Goal: Transaction & Acquisition: Book appointment/travel/reservation

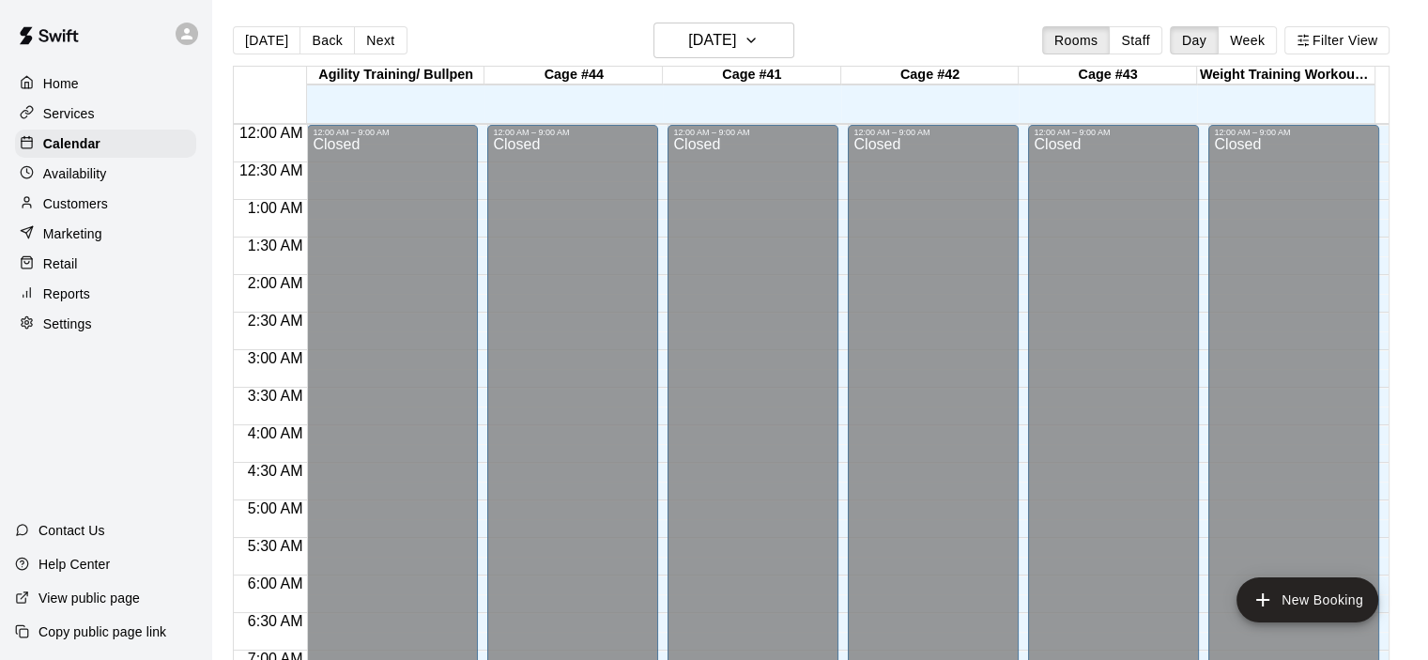
scroll to position [1122, 0]
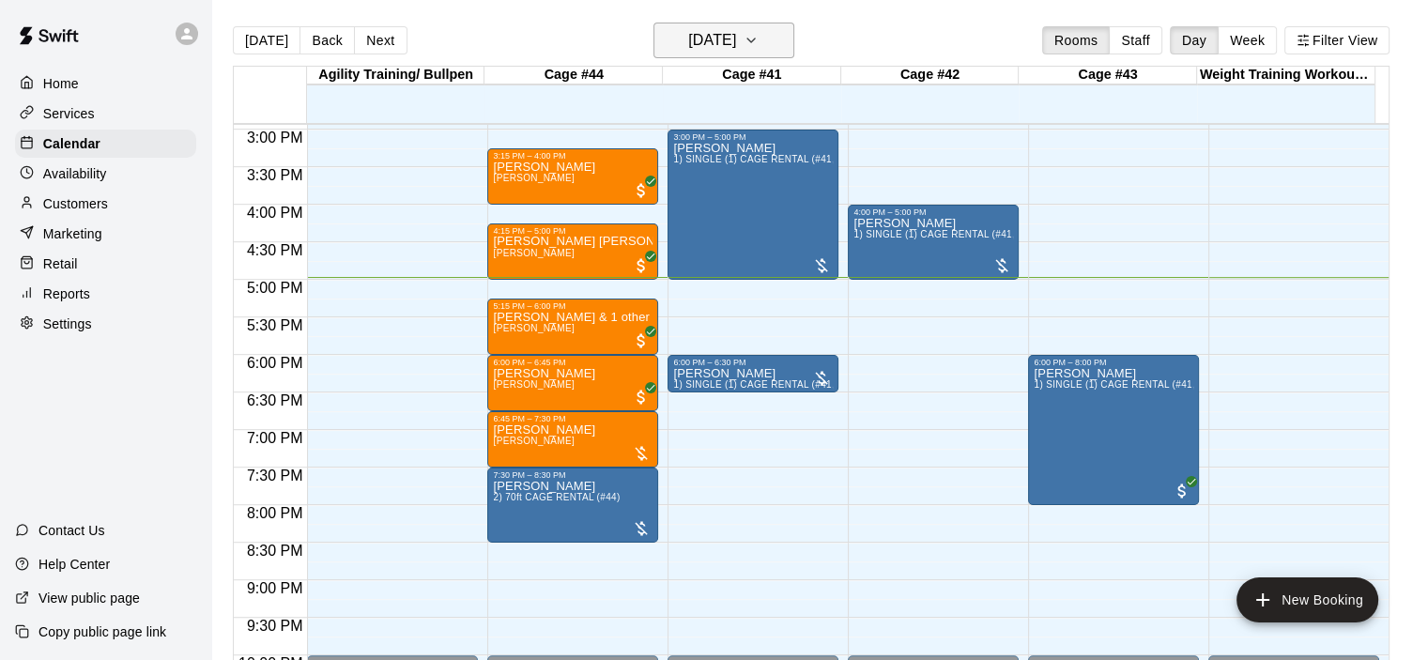
click at [758, 45] on icon "button" at bounding box center [750, 40] width 15 height 23
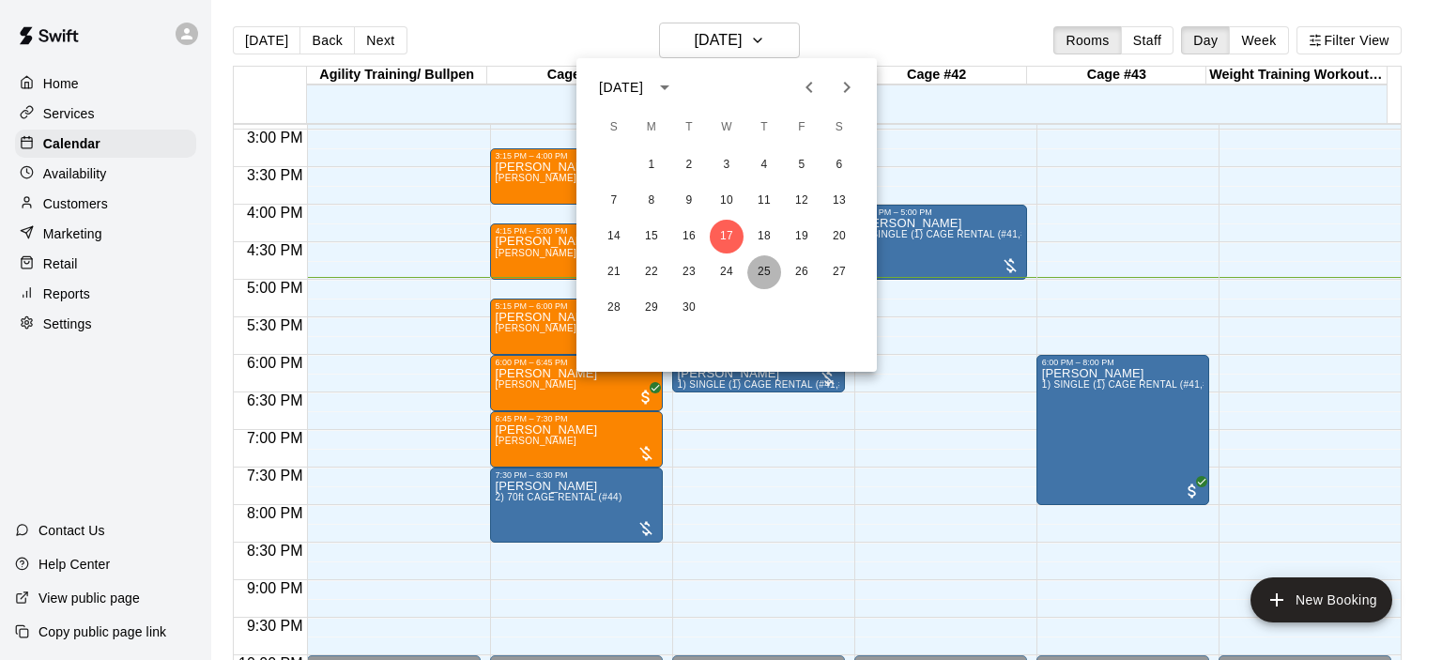
click at [768, 277] on button "25" at bounding box center [764, 272] width 34 height 34
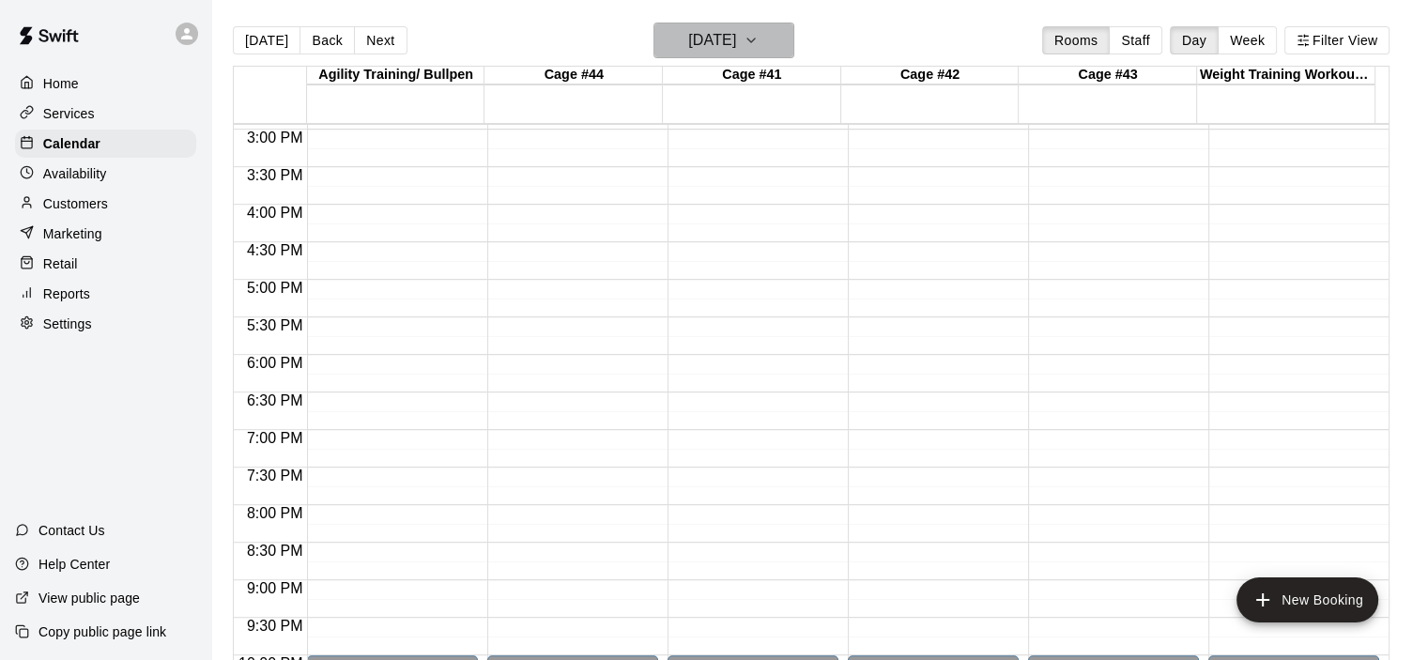
click at [758, 50] on icon "button" at bounding box center [750, 40] width 15 height 23
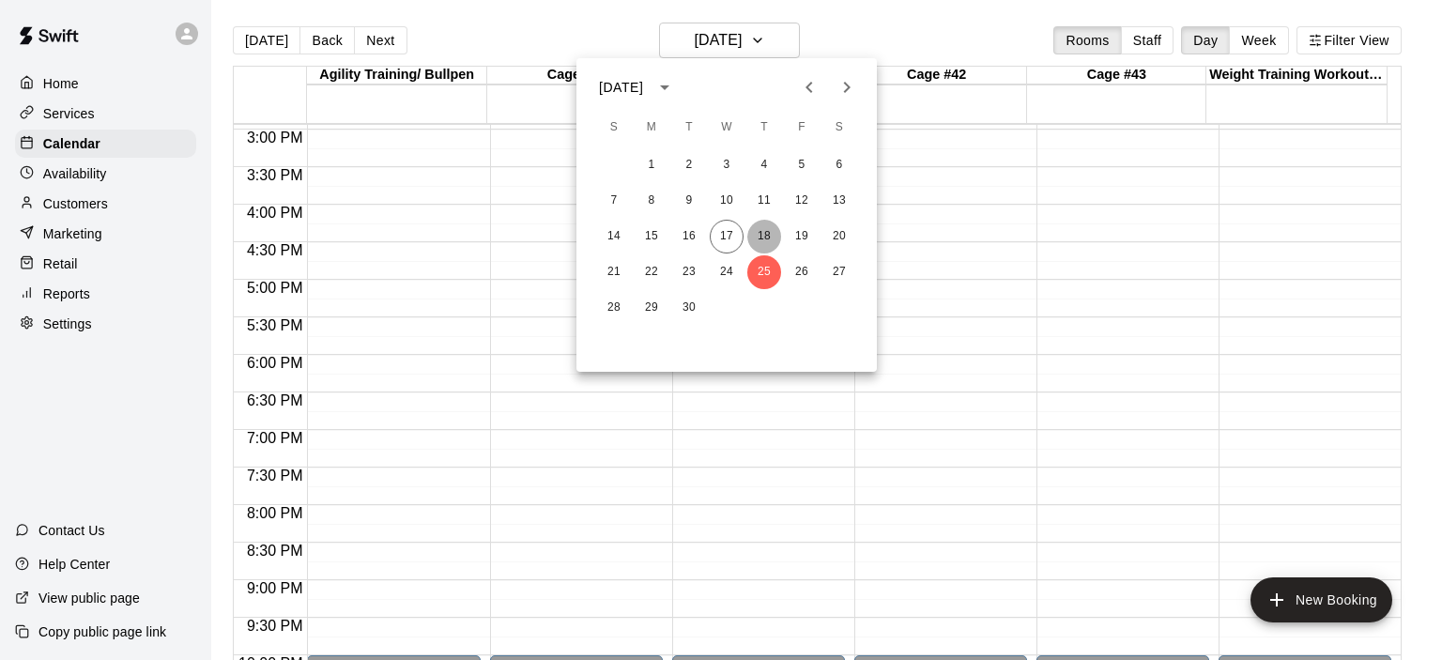
click at [770, 236] on button "18" at bounding box center [764, 237] width 34 height 34
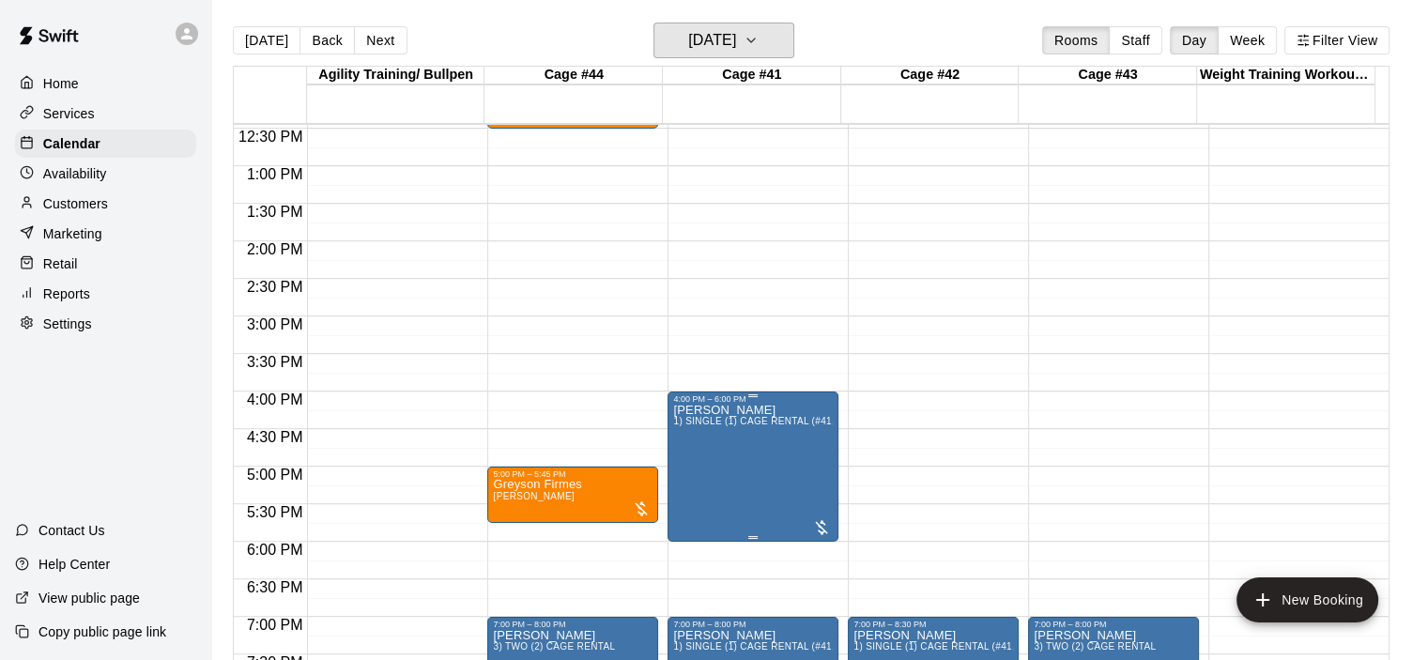
scroll to position [934, 0]
click at [758, 42] on icon "button" at bounding box center [750, 40] width 15 height 23
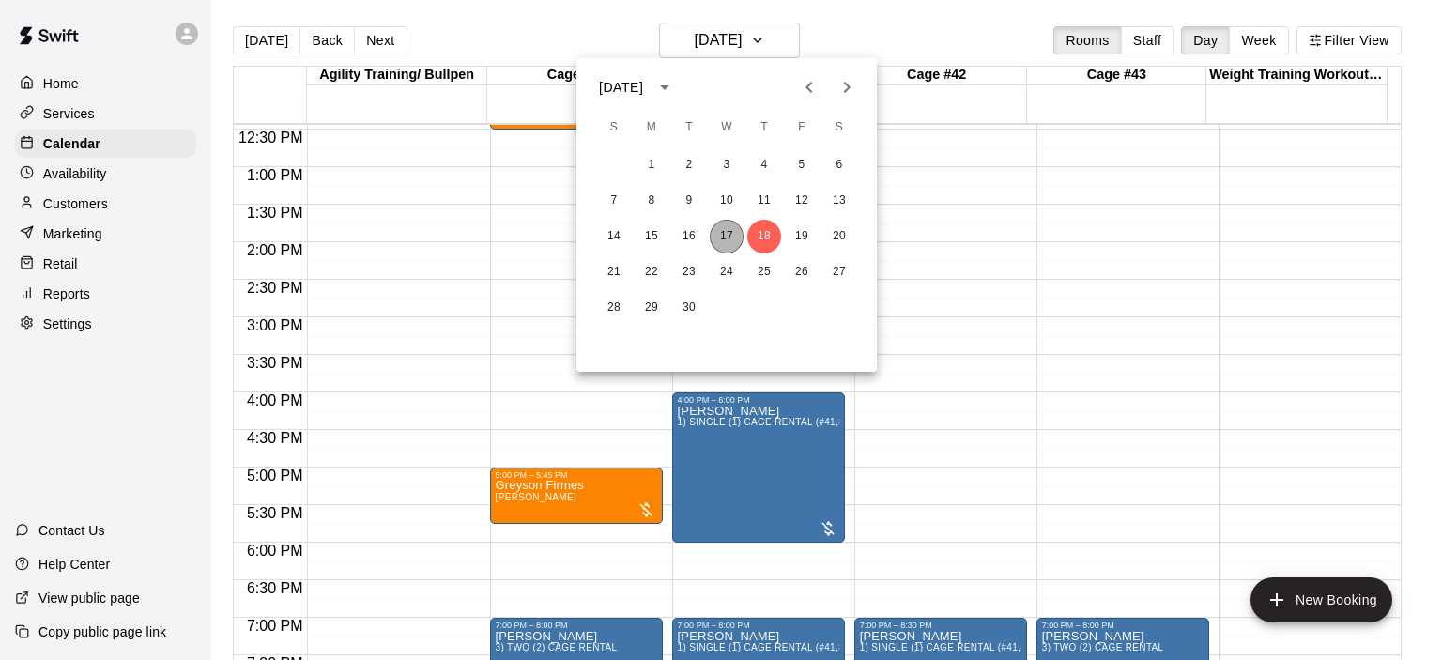
click at [732, 227] on button "17" at bounding box center [727, 237] width 34 height 34
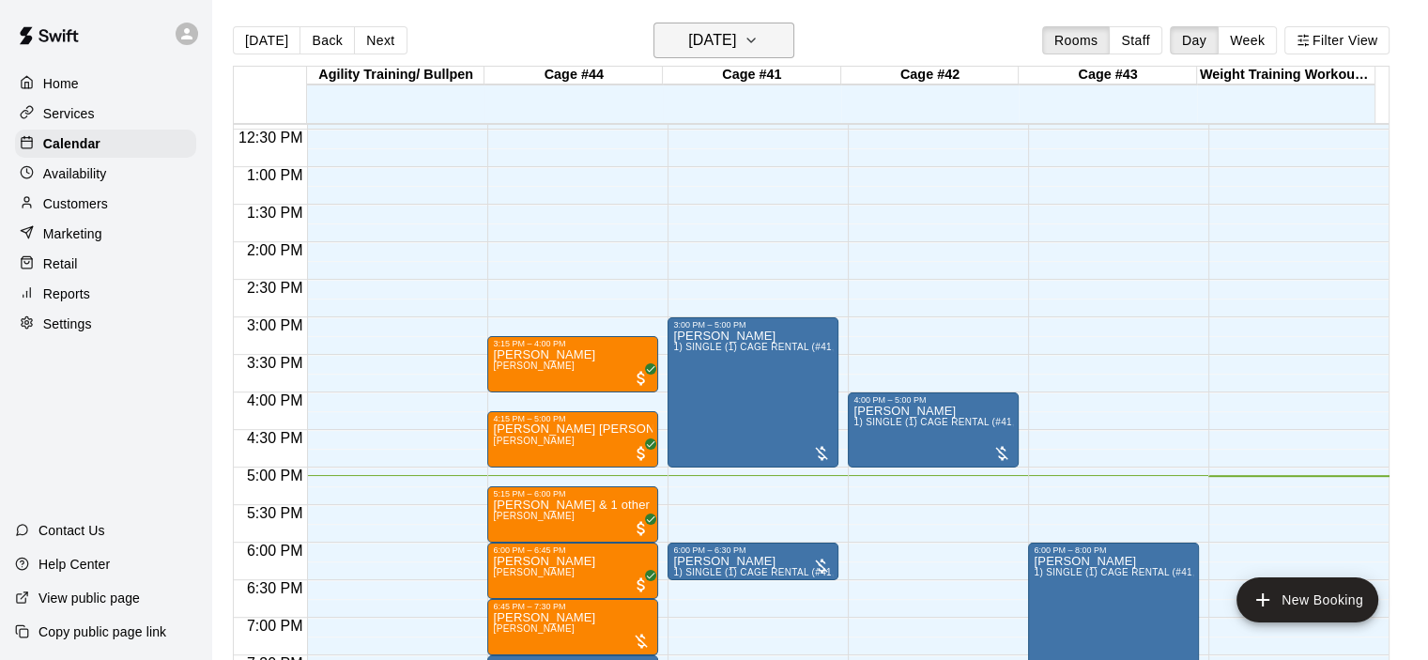
click at [758, 40] on icon "button" at bounding box center [750, 40] width 15 height 23
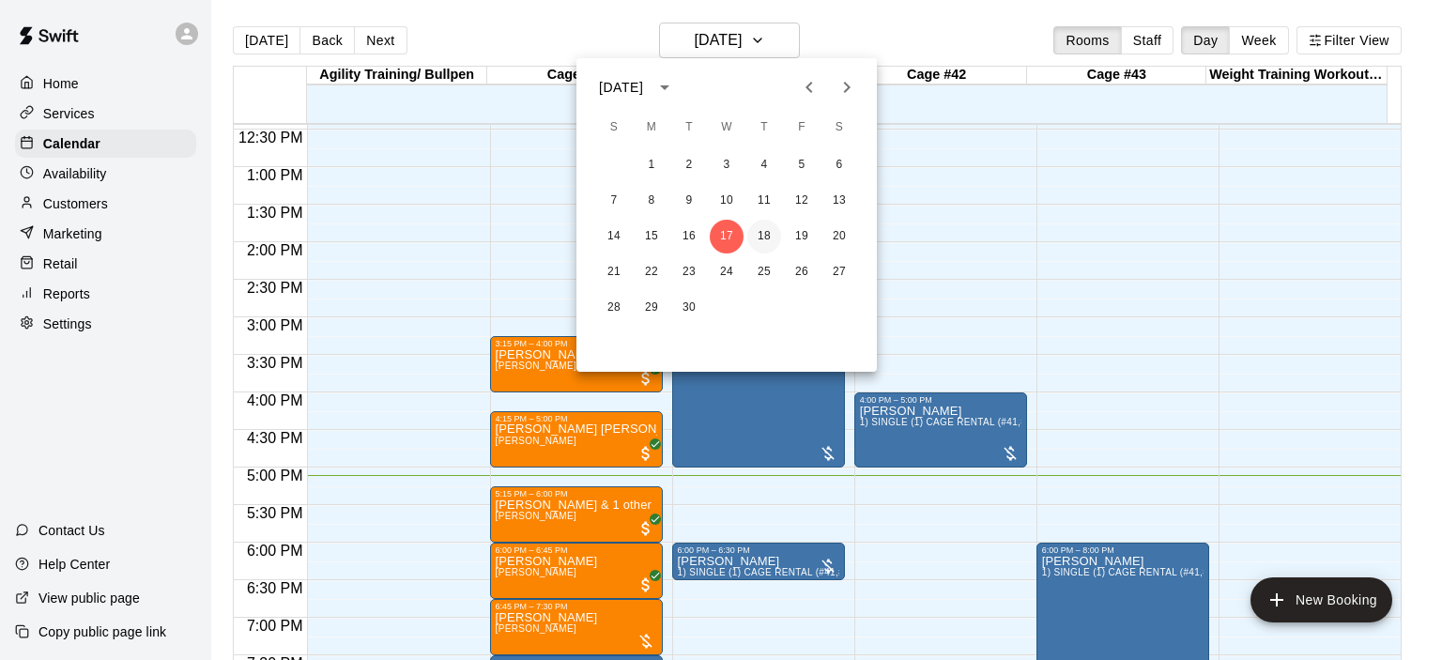
click at [764, 237] on button "18" at bounding box center [764, 237] width 34 height 34
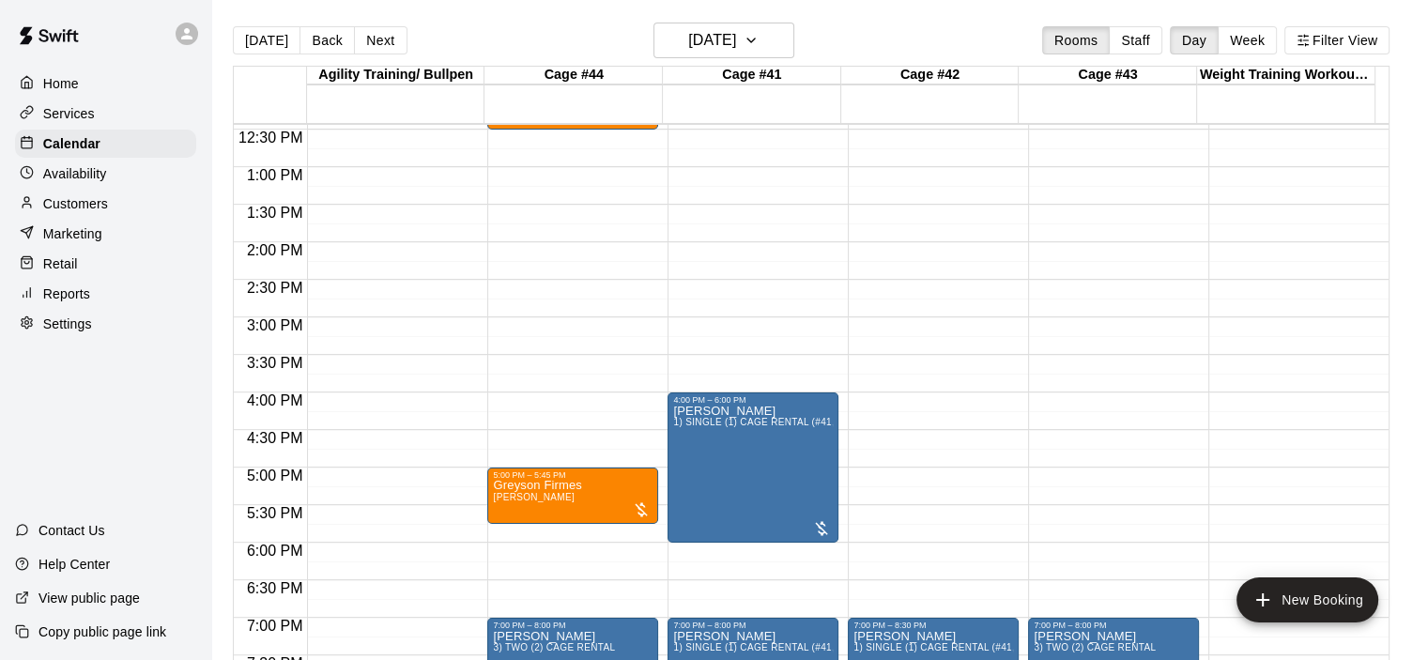
click at [533, 408] on div "12:00 AM – 9:00 AM Closed 10:30 AM – 11:15 AM [PERSON_NAME] [PERSON_NAME] 11:15…" at bounding box center [572, 92] width 171 height 1802
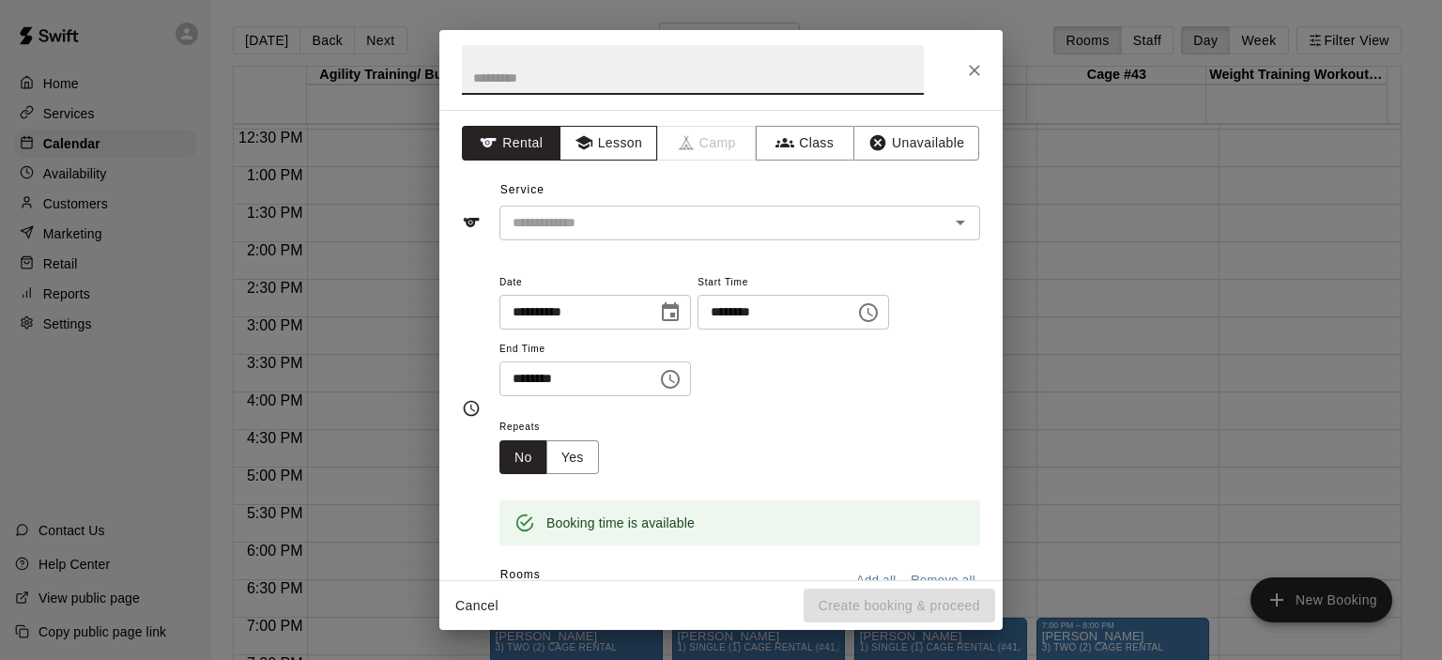
click at [619, 142] on button "Lesson" at bounding box center [608, 143] width 99 height 35
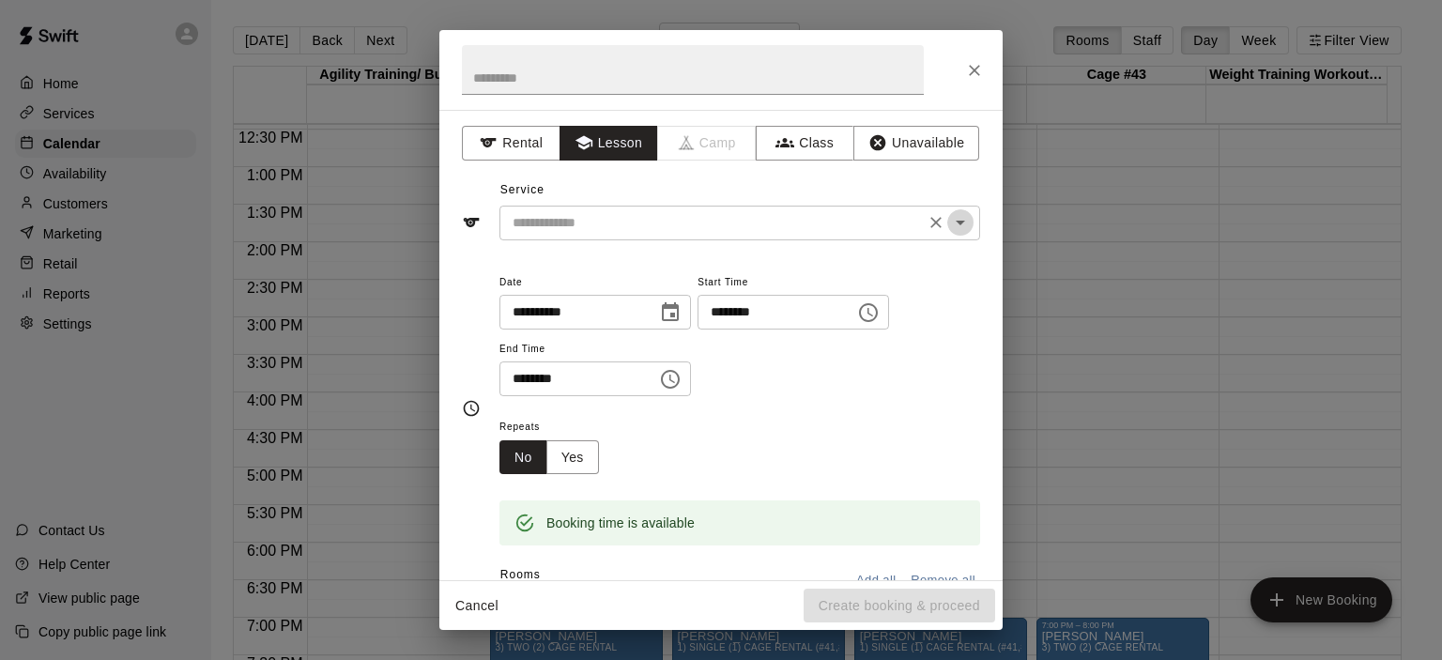
click at [954, 224] on icon "Open" at bounding box center [960, 222] width 23 height 23
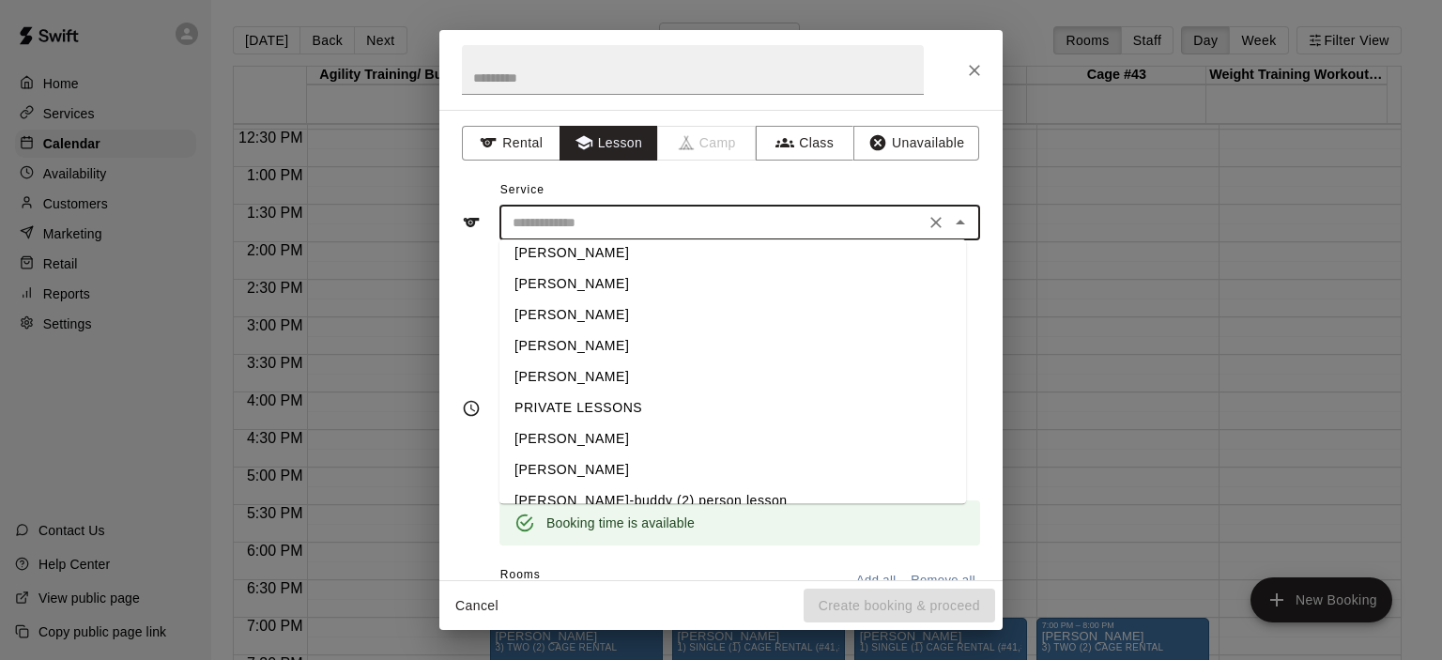
scroll to position [60, 0]
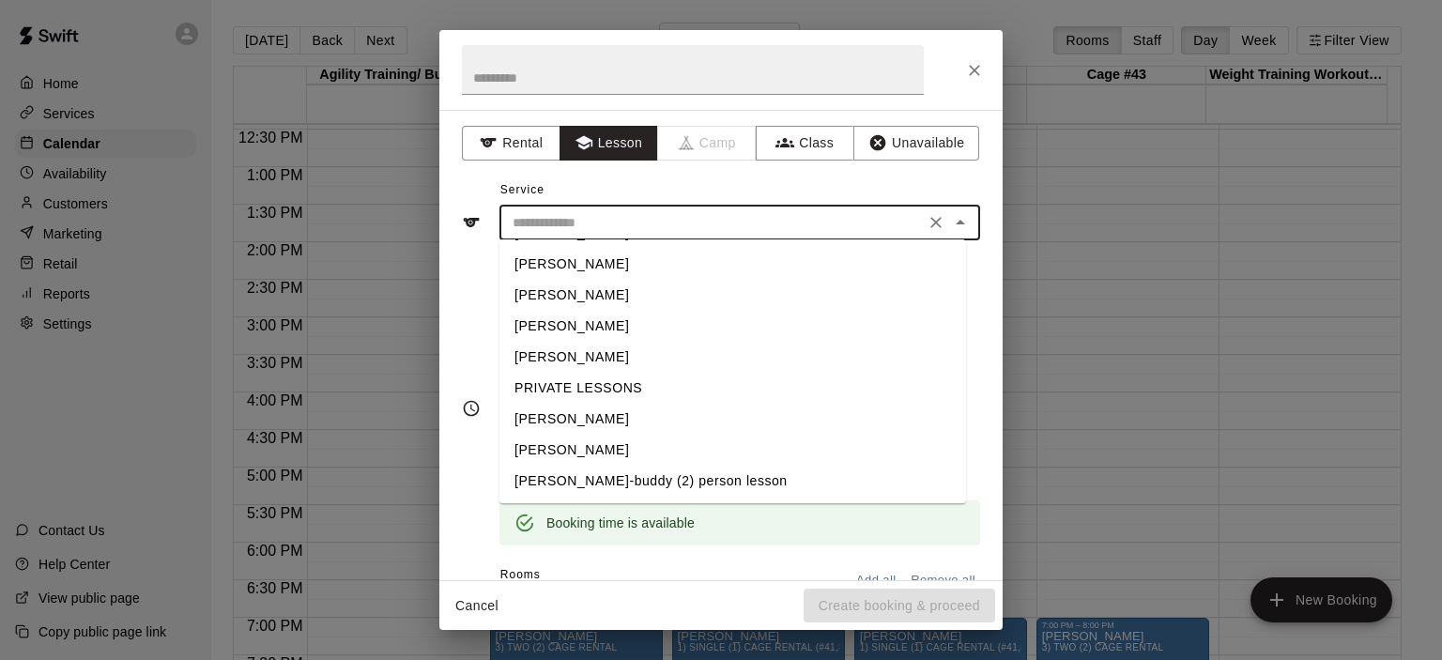
click at [598, 451] on li "[PERSON_NAME]" at bounding box center [732, 450] width 467 height 31
type input "**********"
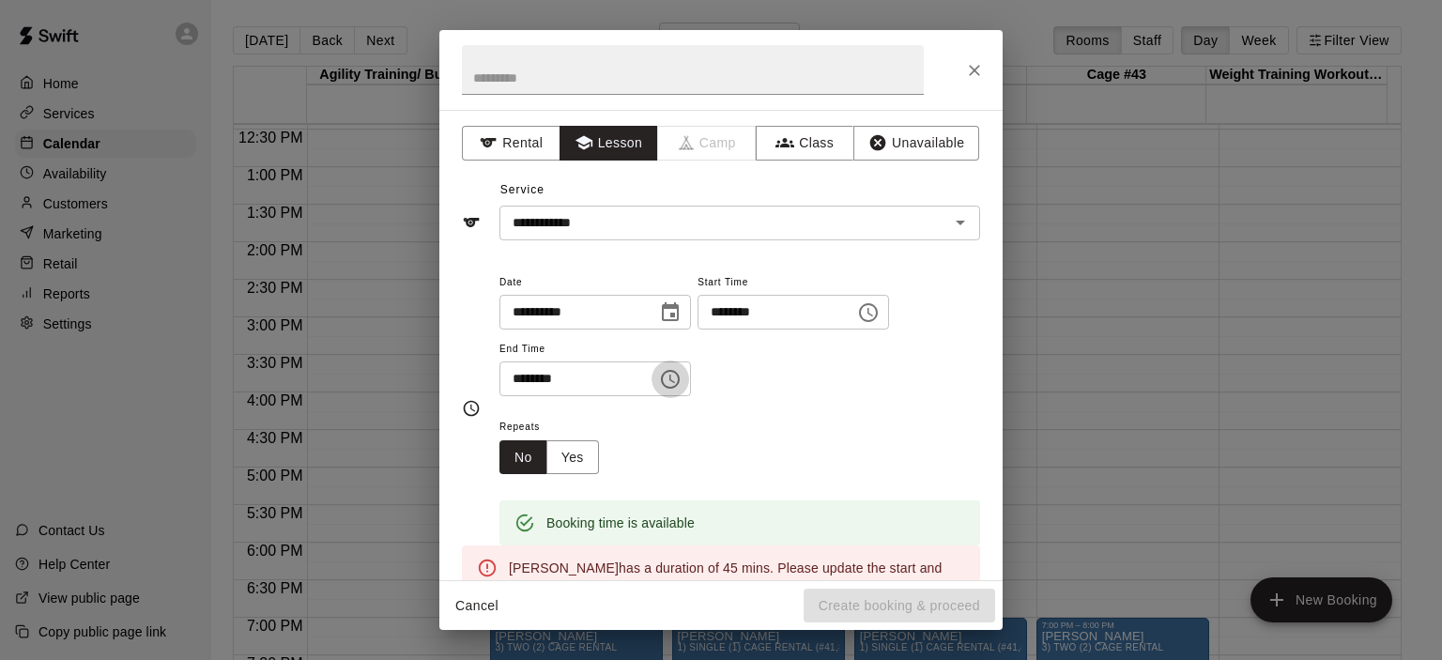
click at [680, 375] on icon "Choose time, selected time is 4:30 PM" at bounding box center [670, 379] width 19 height 19
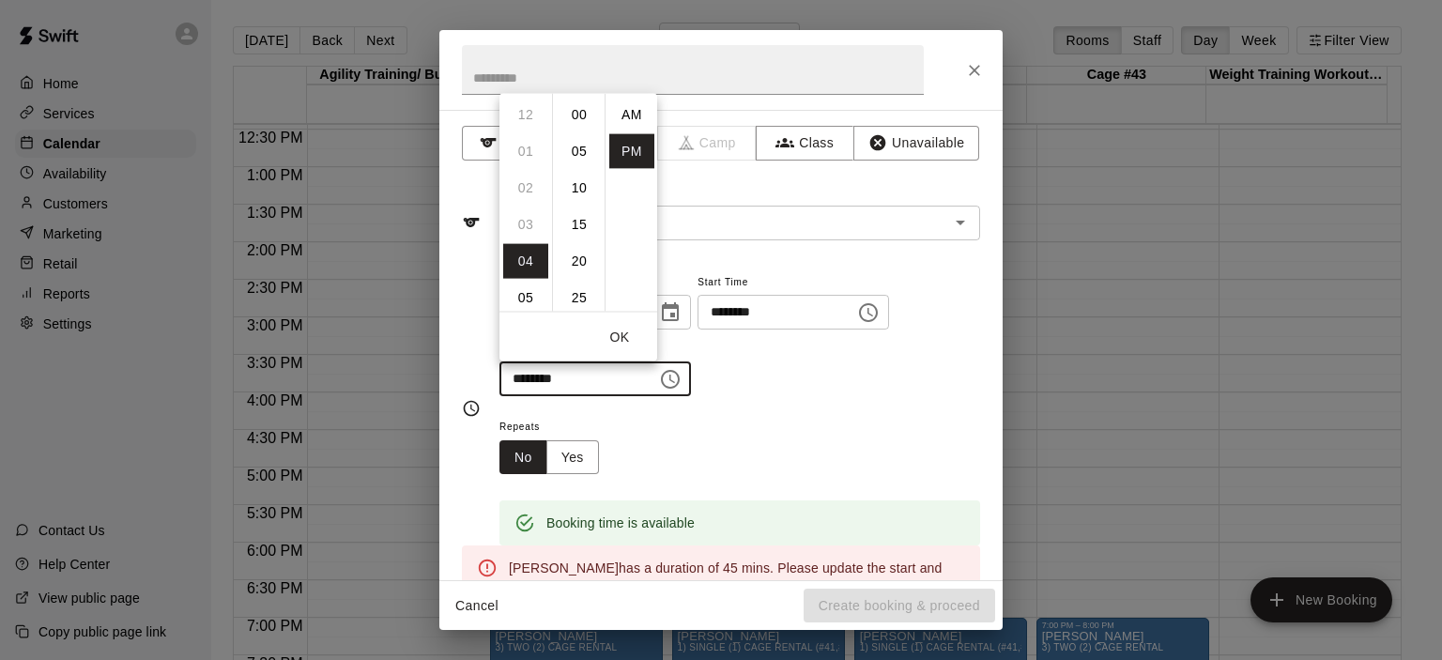
scroll to position [34, 0]
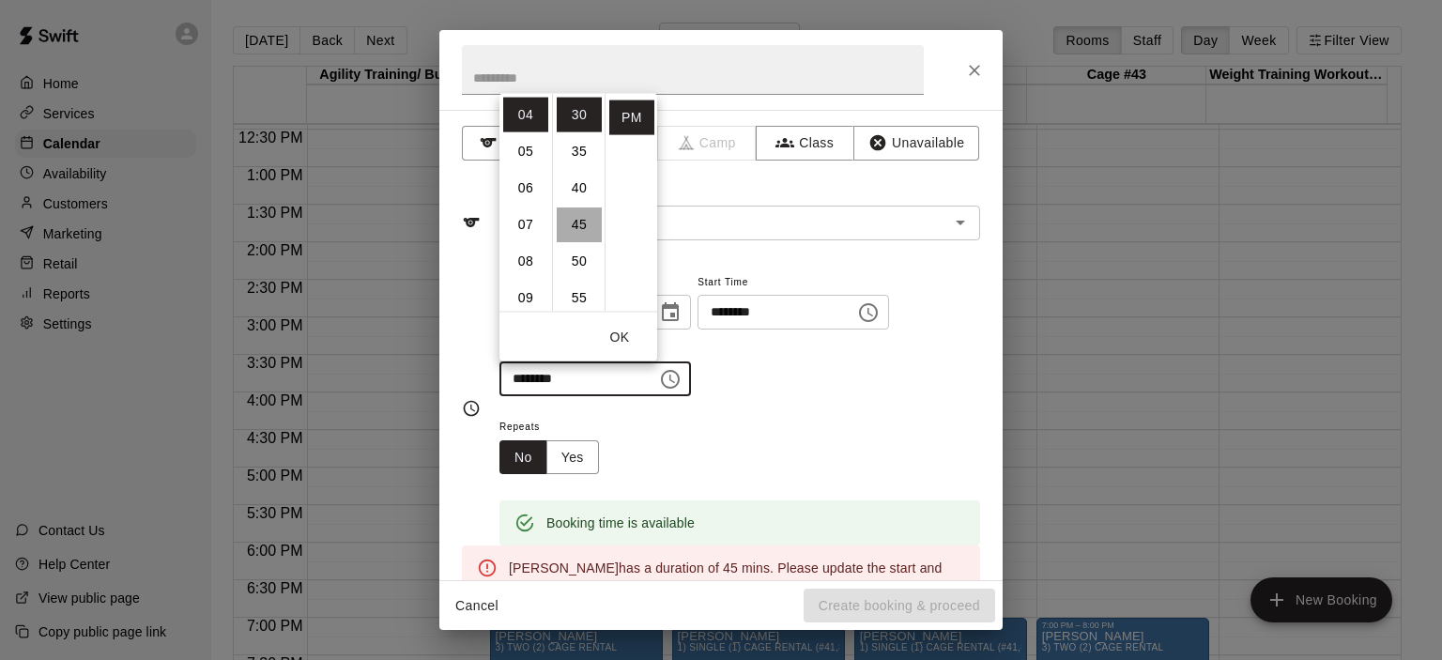
click at [578, 224] on li "45" at bounding box center [579, 224] width 45 height 35
type input "********"
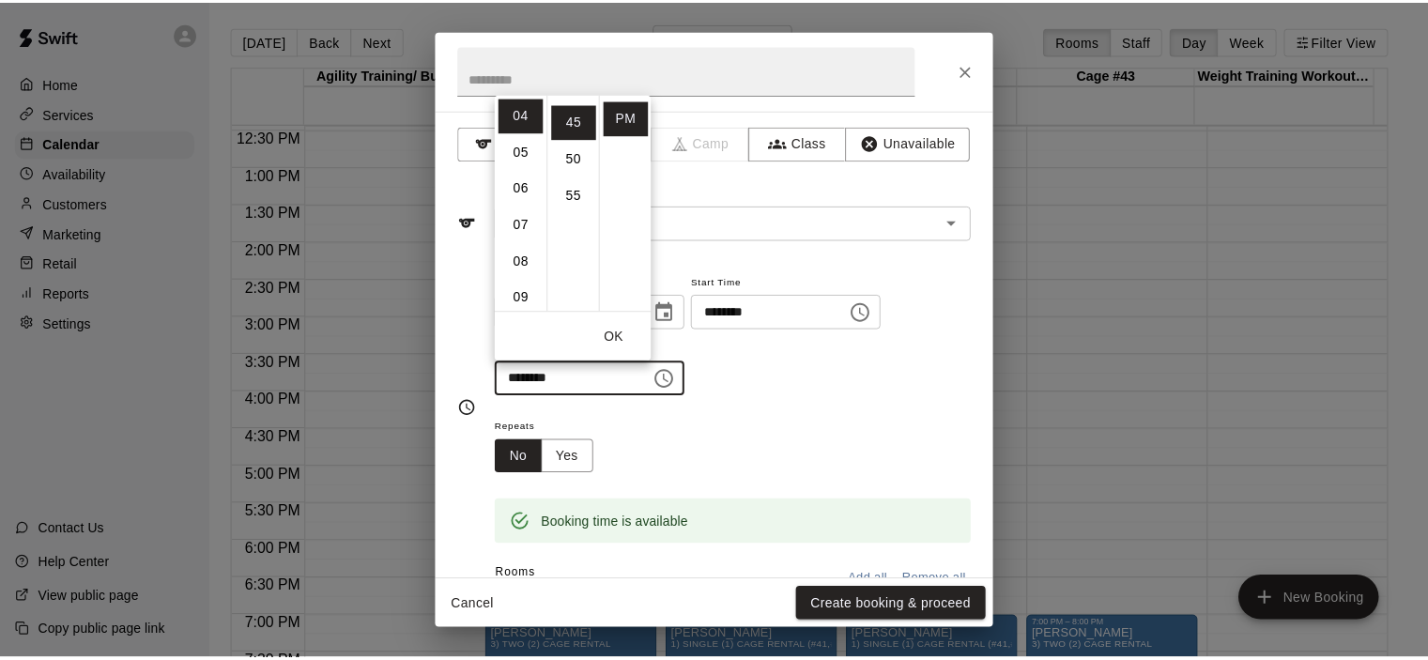
scroll to position [329, 0]
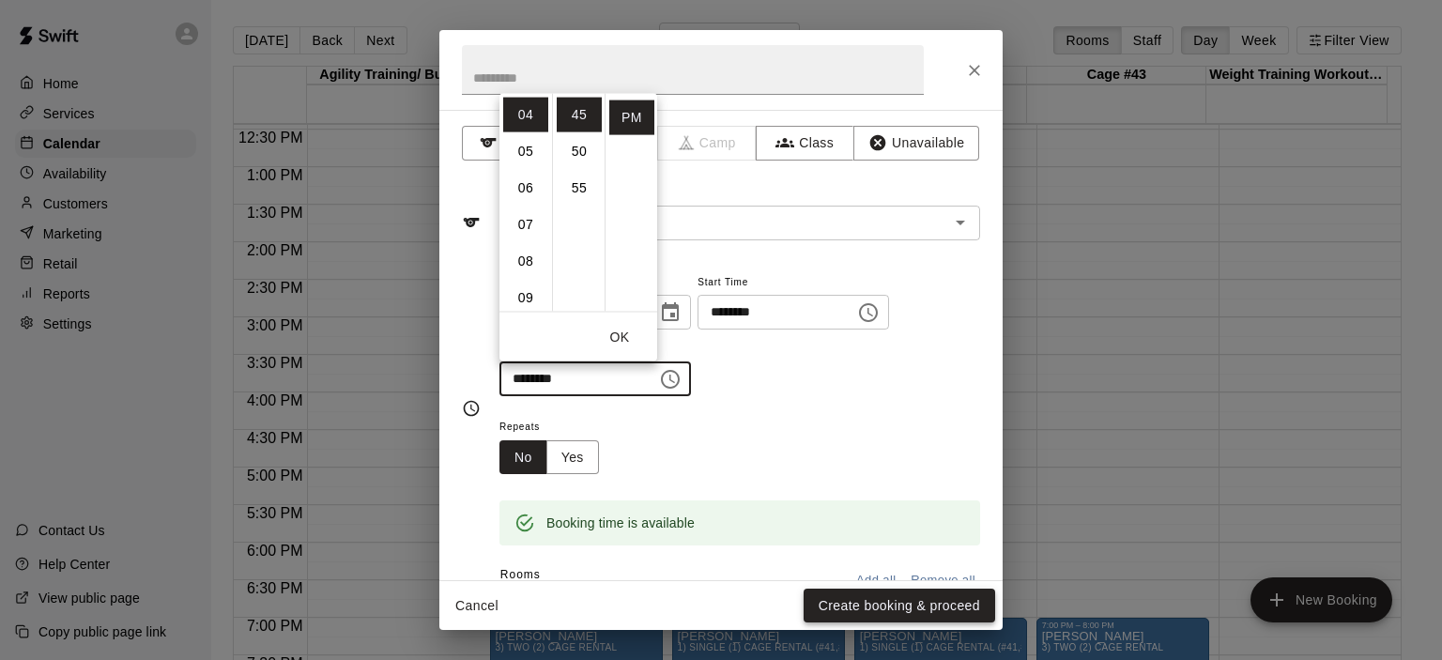
click at [941, 594] on button "Create booking & proceed" at bounding box center [898, 606] width 191 height 35
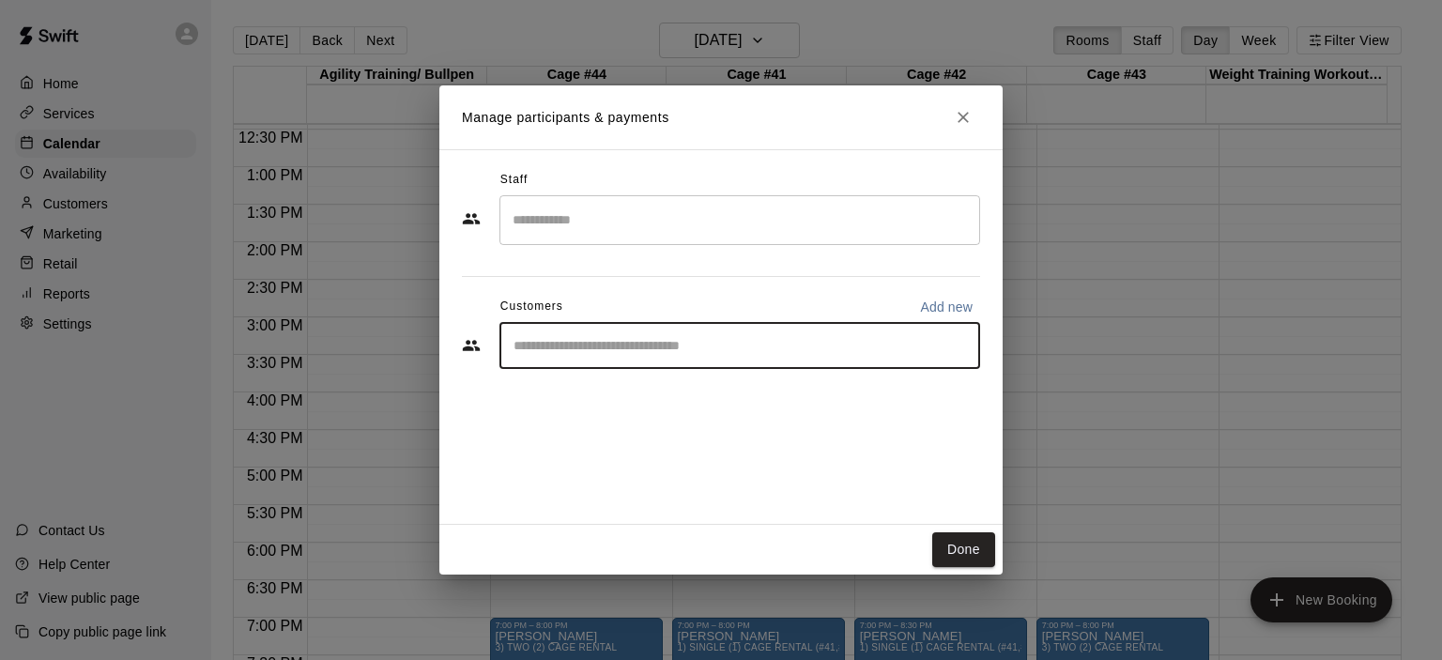
click at [577, 346] on input "Start typing to search customers..." at bounding box center [740, 345] width 464 height 19
type input "****"
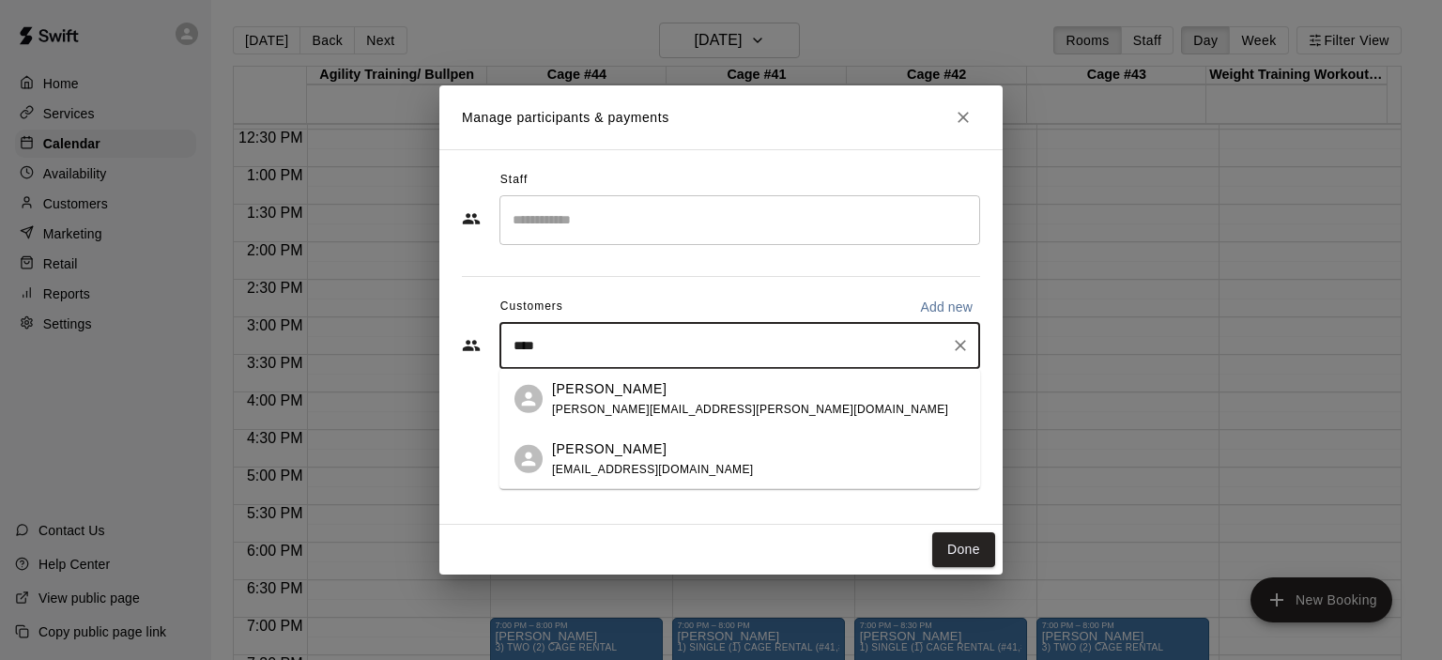
click at [639, 461] on div "[PERSON_NAME] [EMAIL_ADDRESS][DOMAIN_NAME]" at bounding box center [653, 458] width 202 height 40
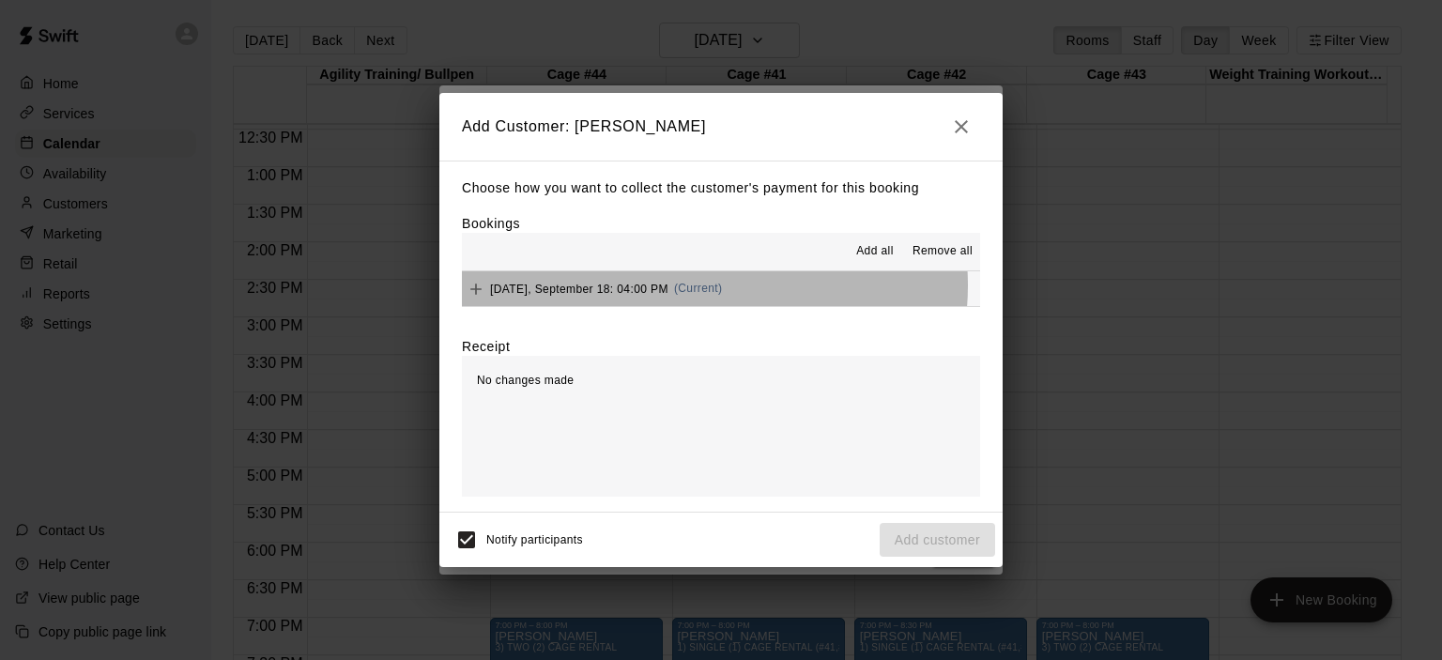
click at [710, 287] on span "(Current)" at bounding box center [698, 288] width 49 height 13
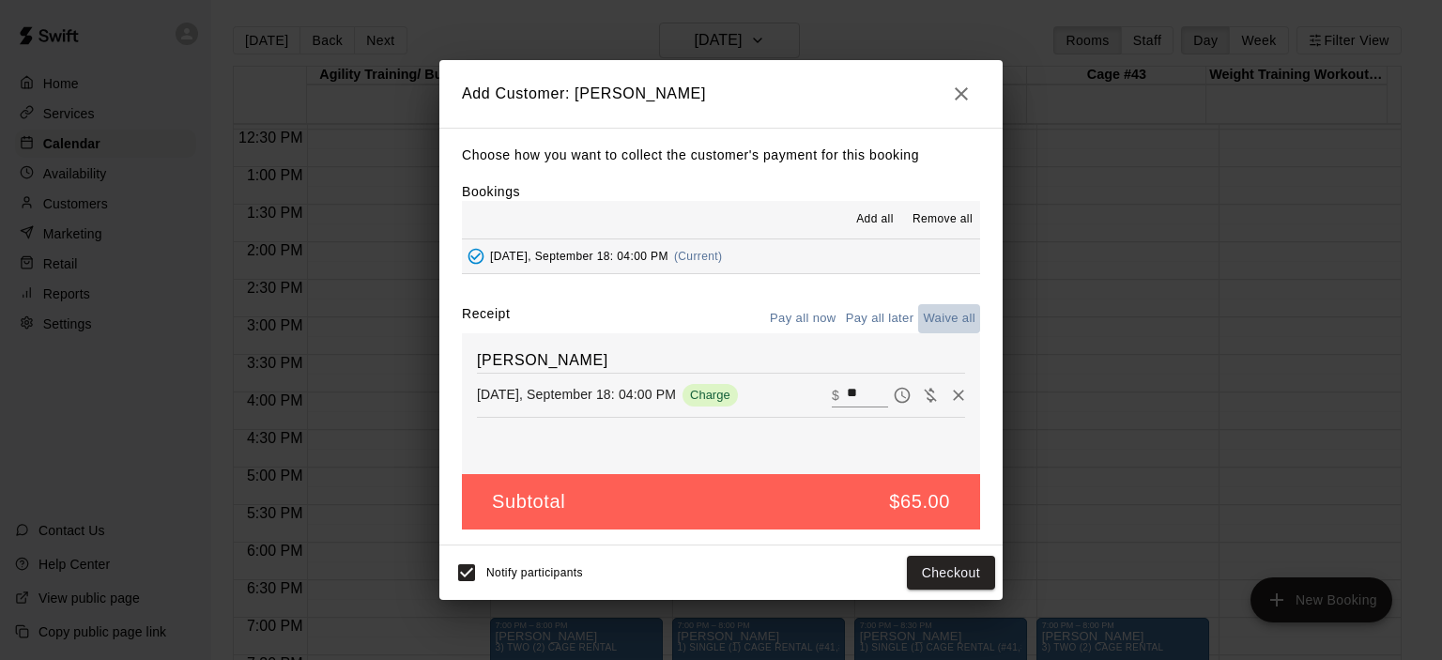
click at [950, 314] on button "Waive all" at bounding box center [949, 318] width 62 height 29
type input "*"
click at [932, 570] on button "Add customer" at bounding box center [937, 573] width 115 height 35
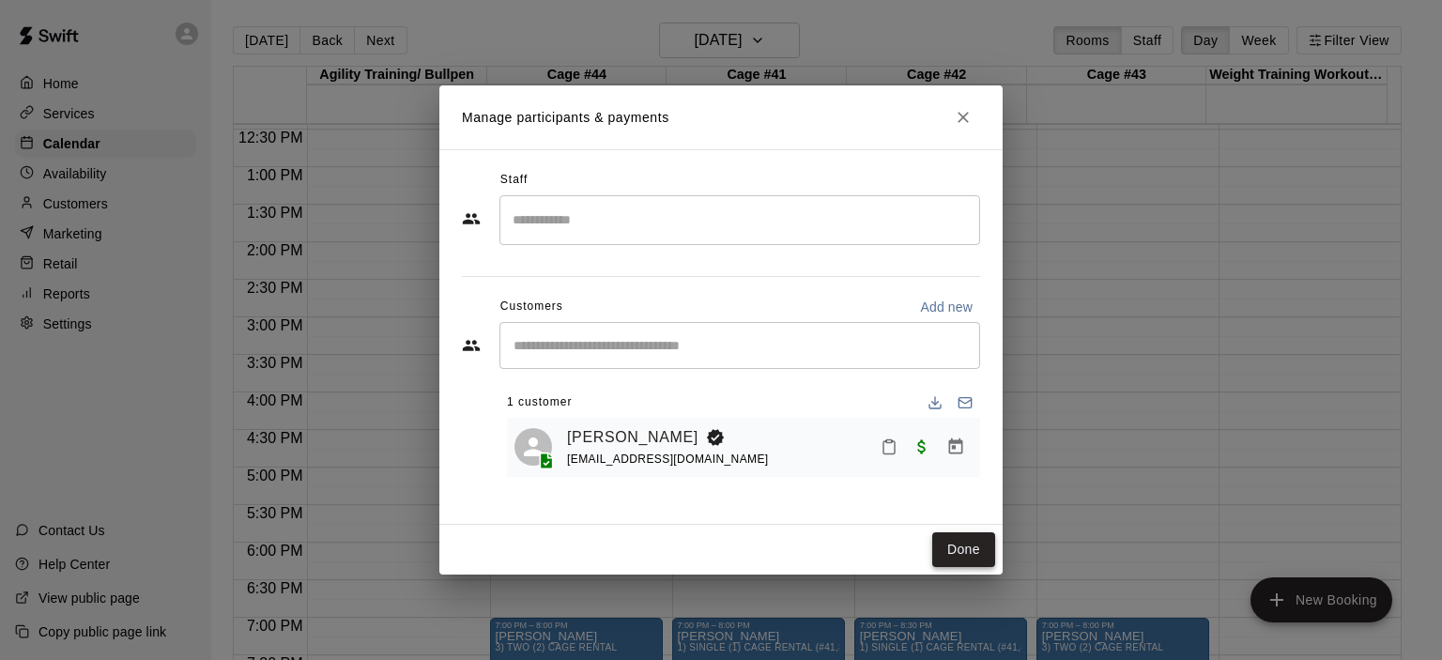
click at [949, 548] on button "Done" at bounding box center [963, 549] width 63 height 35
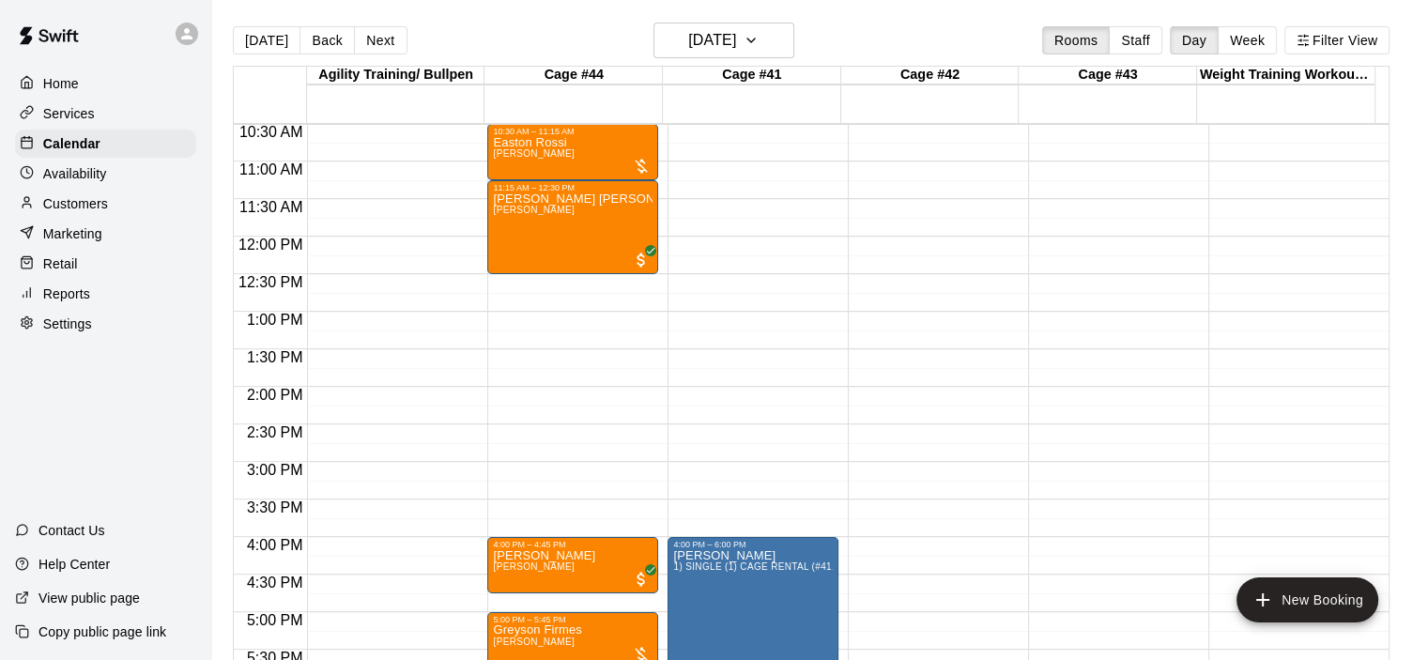
scroll to position [652, 0]
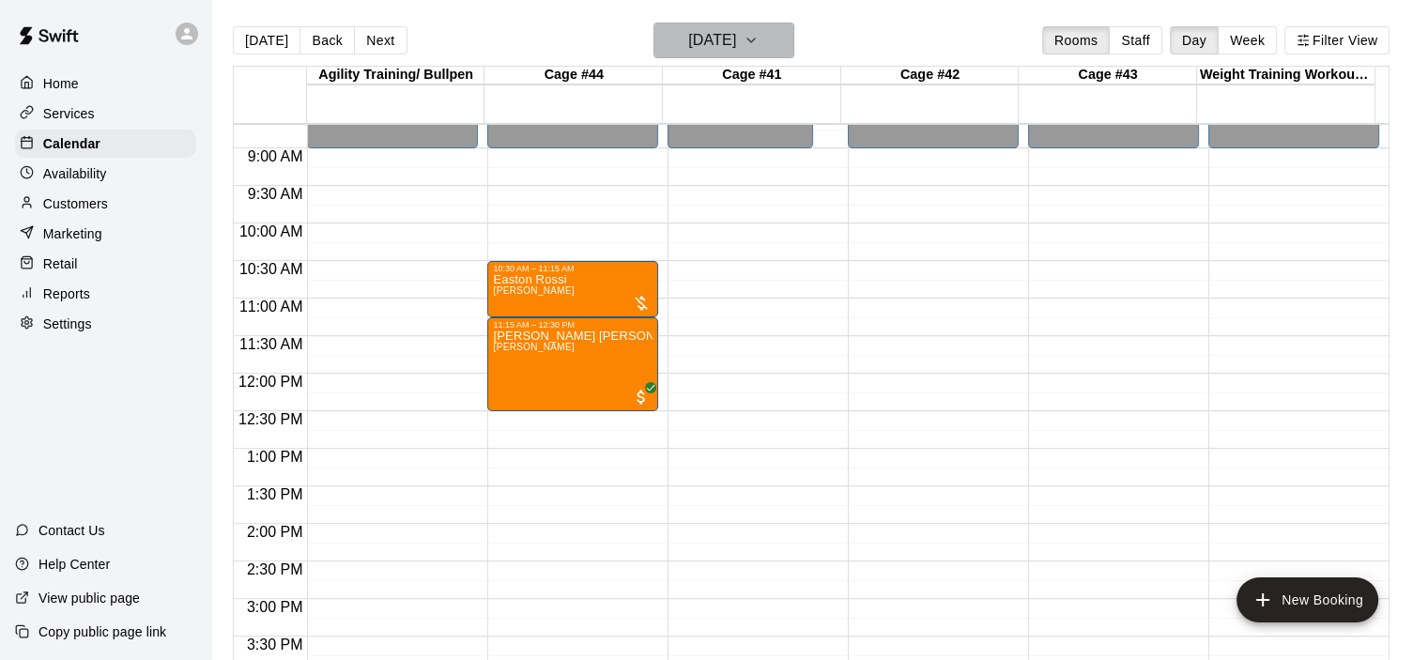
click at [758, 40] on icon "button" at bounding box center [750, 40] width 15 height 23
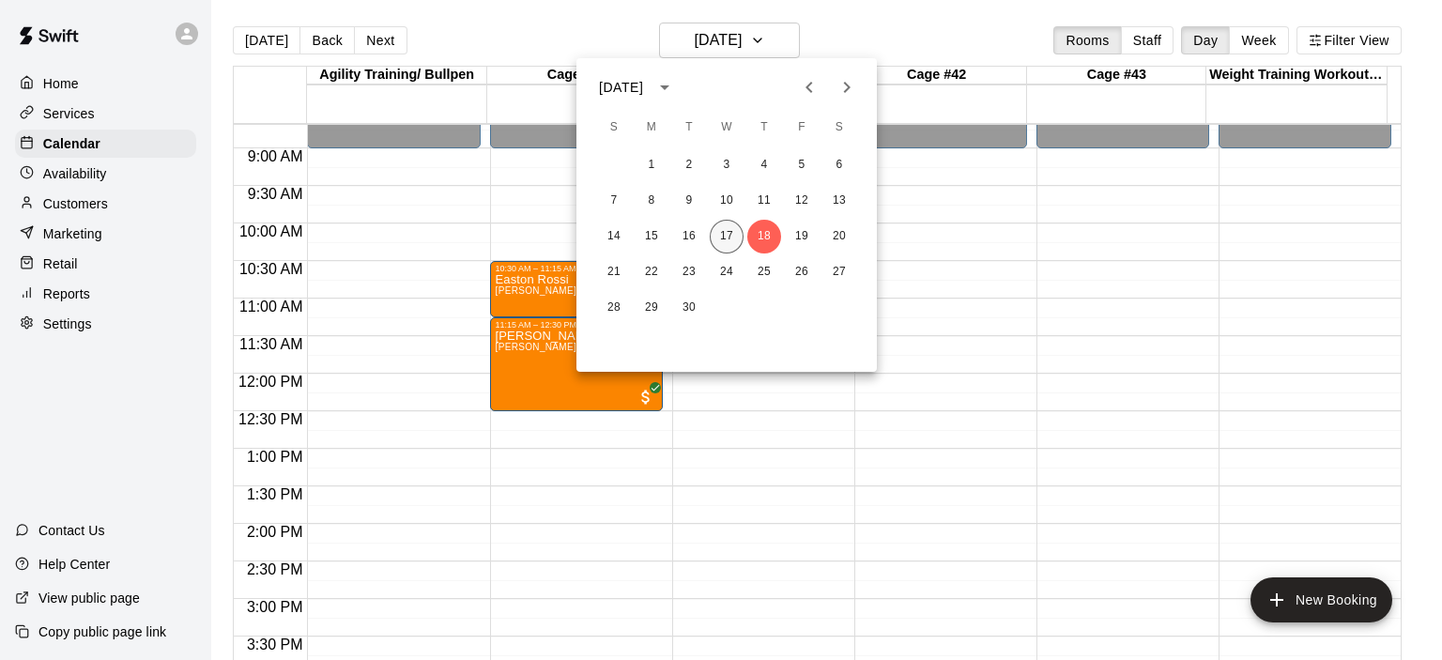
click at [723, 232] on button "17" at bounding box center [727, 237] width 34 height 34
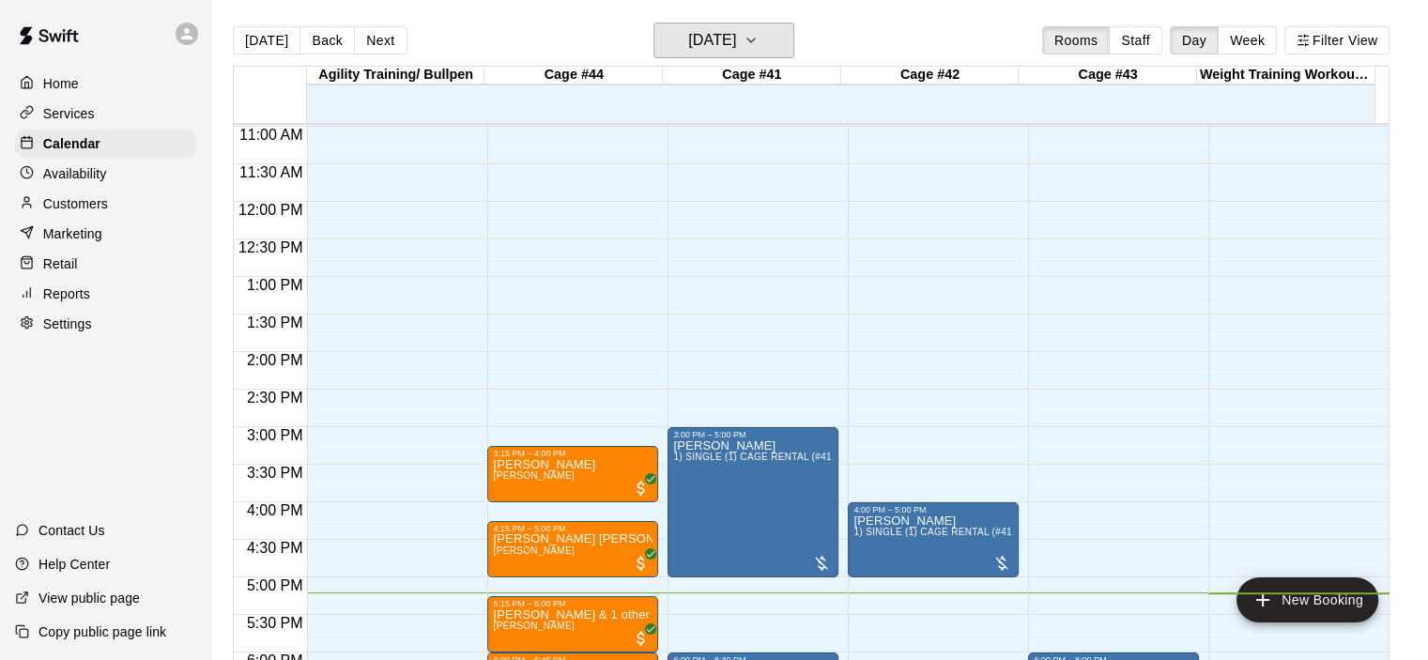
scroll to position [1122, 0]
